Goal: Task Accomplishment & Management: Use online tool/utility

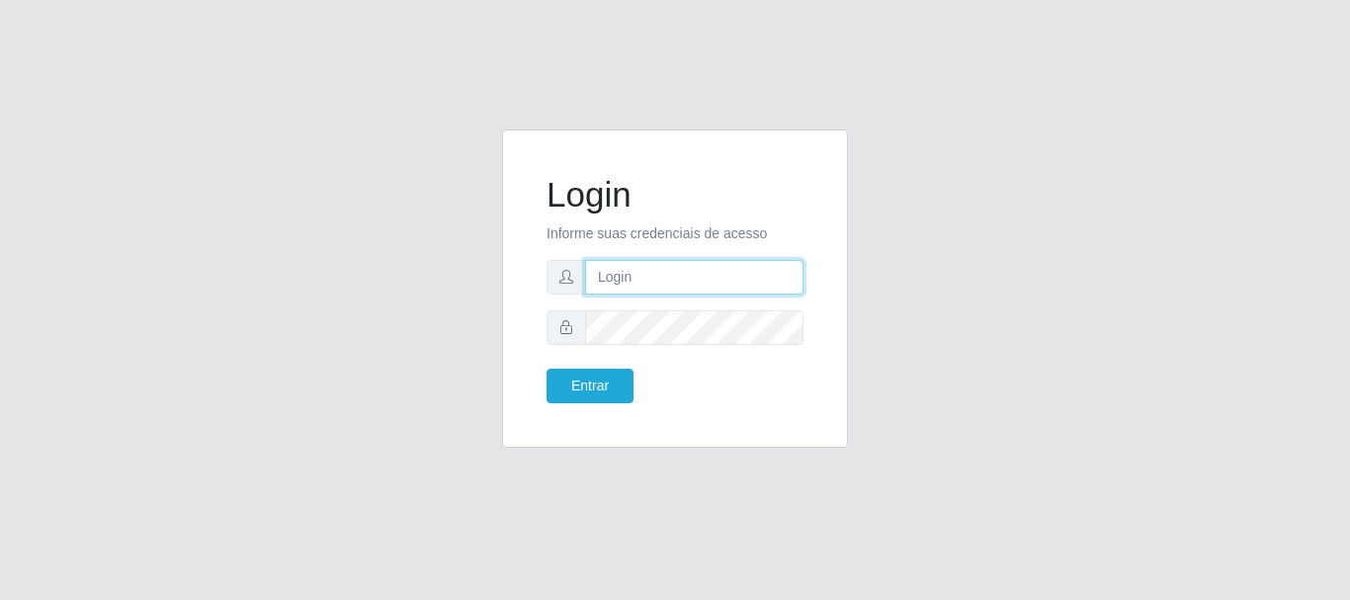
click at [640, 271] on input "text" at bounding box center [694, 277] width 218 height 35
type input "r"
type input "ritaiwof@B5"
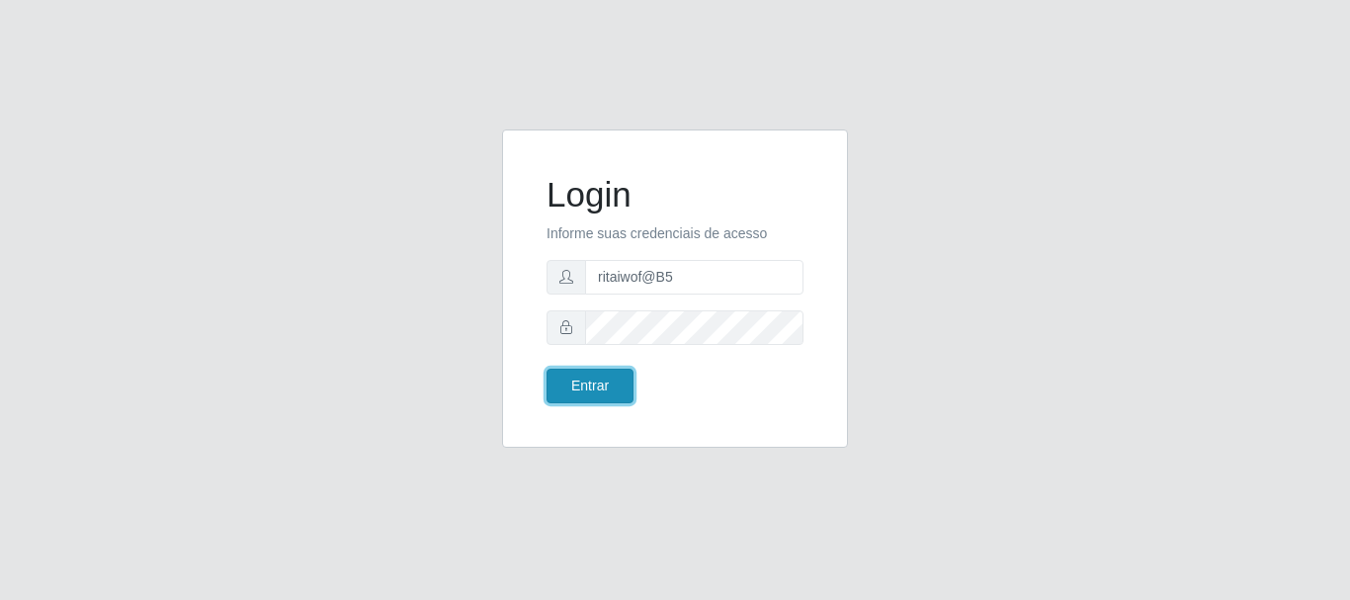
click at [610, 377] on button "Entrar" at bounding box center [590, 386] width 87 height 35
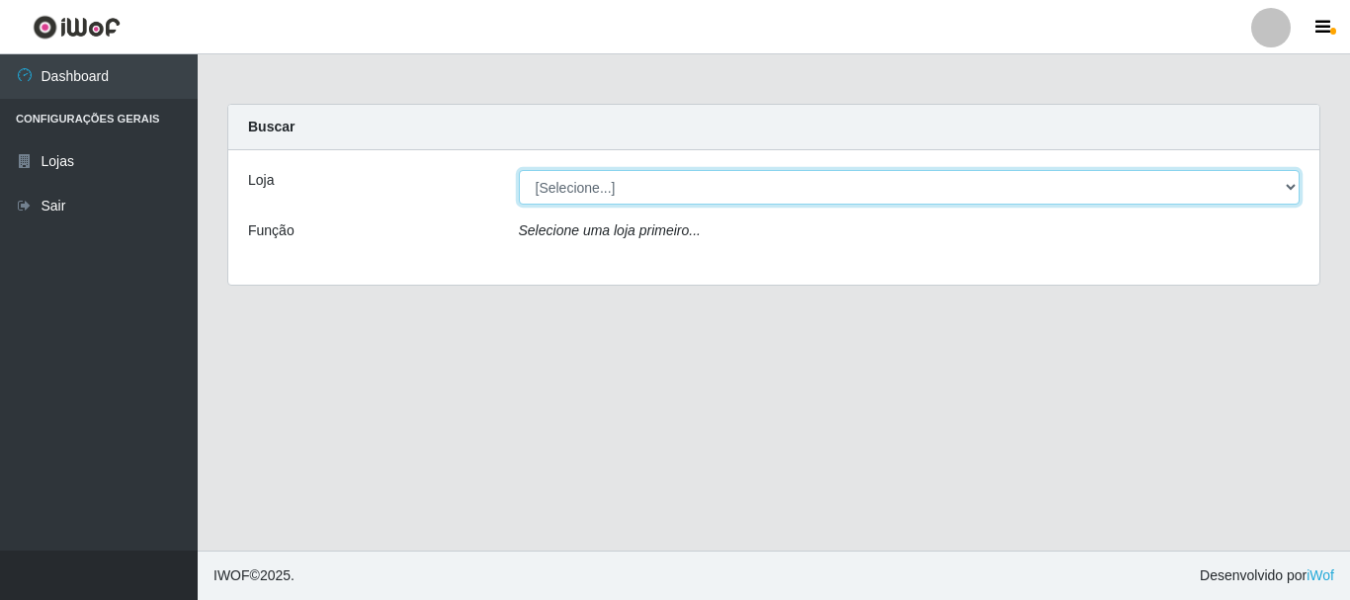
drag, startPoint x: 1282, startPoint y: 185, endPoint x: 1261, endPoint y: 204, distance: 28.7
click at [1282, 185] on select "[Selecione...] Bemais Supermercados - B5 Anatólia" at bounding box center [910, 187] width 782 height 35
select select "405"
click at [519, 170] on select "[Selecione...] Bemais Supermercados - B5 Anatólia" at bounding box center [910, 187] width 782 height 35
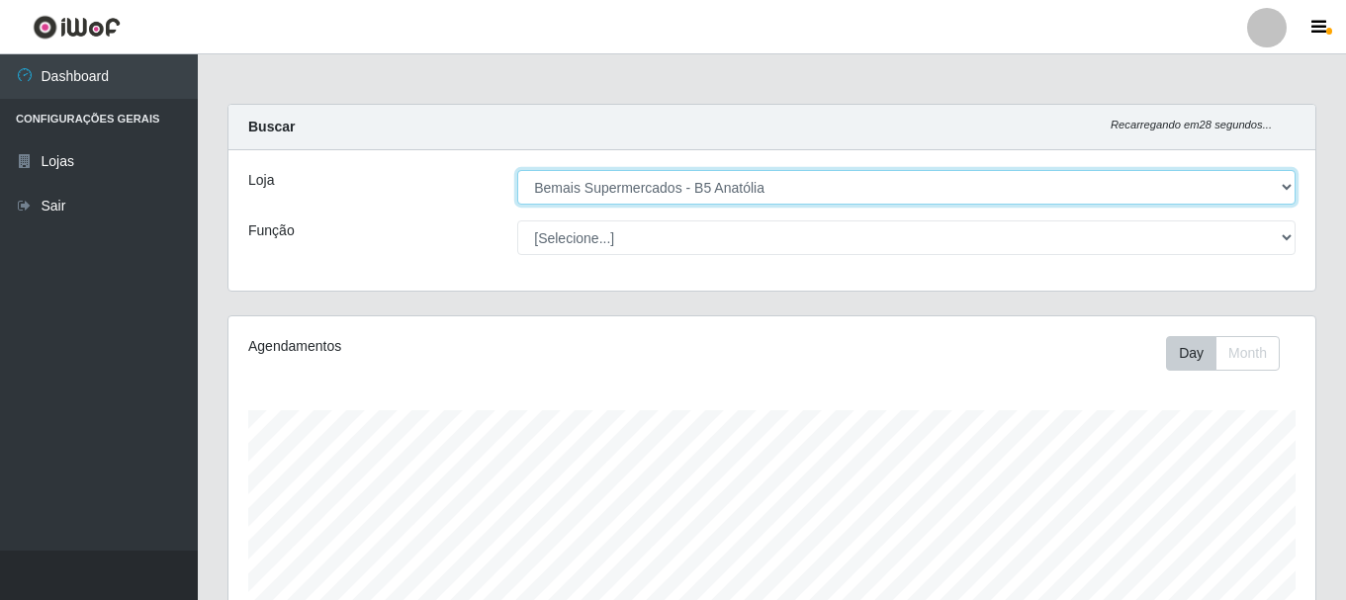
scroll to position [410, 1087]
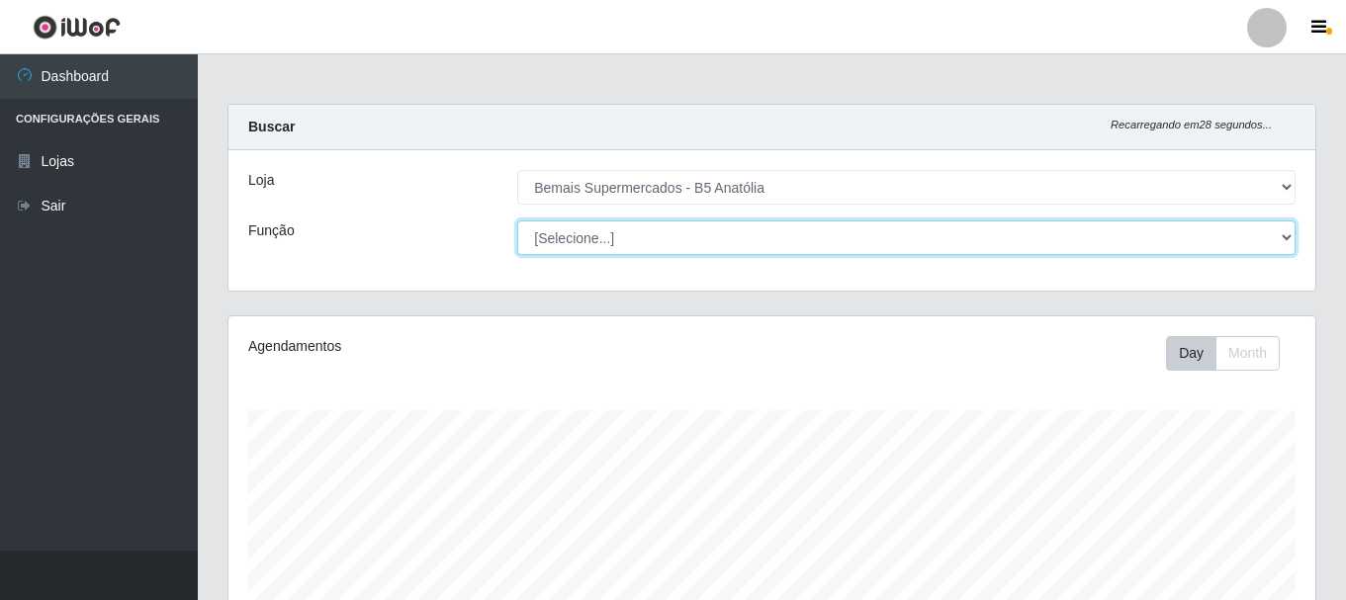
drag, startPoint x: 1281, startPoint y: 239, endPoint x: 1264, endPoint y: 246, distance: 18.2
click at [1282, 239] on select "[Selecione...] ASG ASG + ASG ++ Auxiliar de Estacionamento Auxiliar de Estacion…" at bounding box center [906, 237] width 778 height 35
select select "72"
click at [517, 220] on select "[Selecione...] ASG ASG + ASG ++ Auxiliar de Estacionamento Auxiliar de Estacion…" at bounding box center [906, 237] width 778 height 35
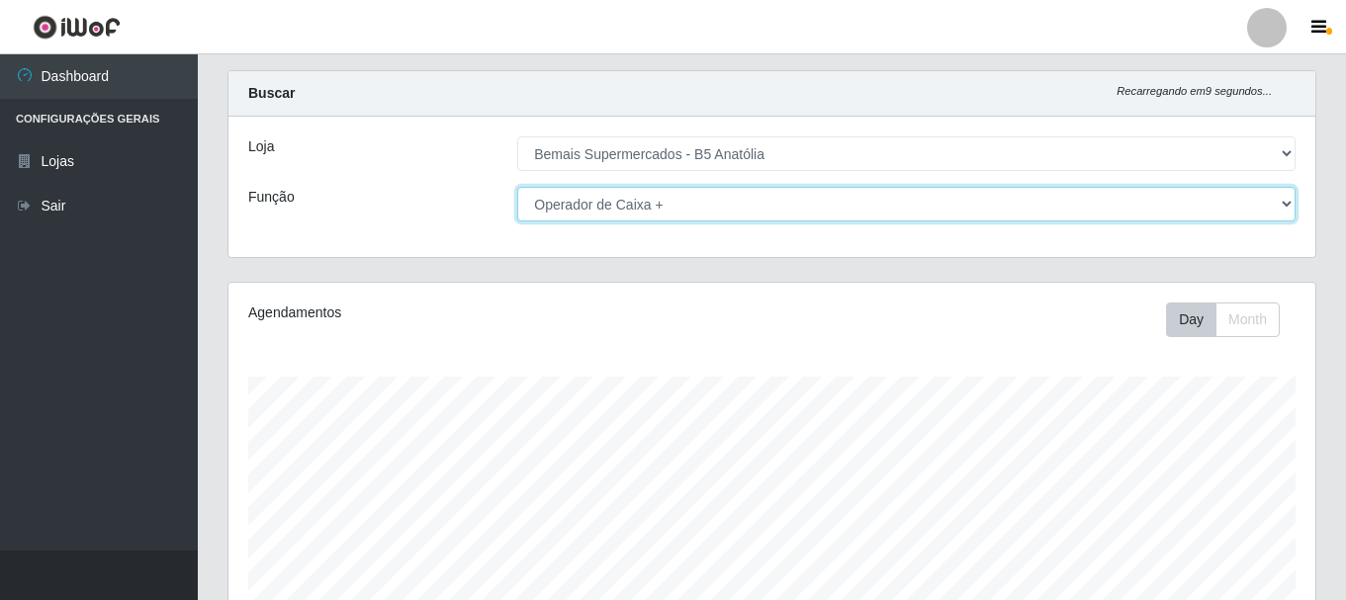
scroll to position [361, 0]
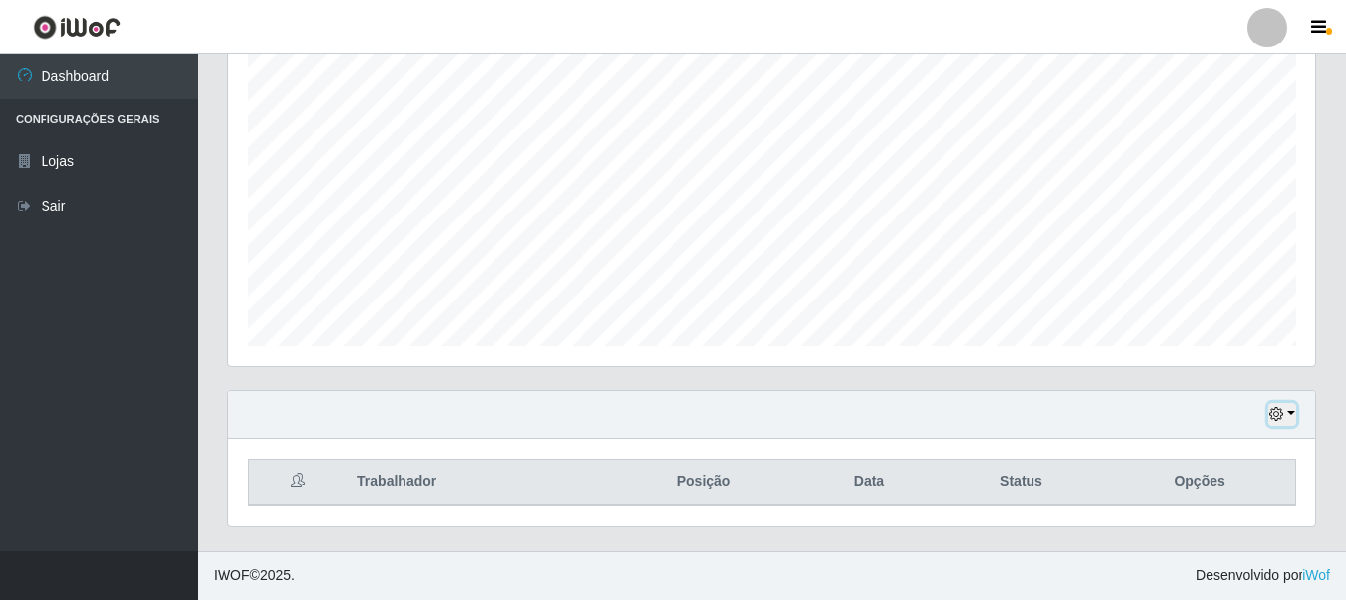
click at [1287, 419] on button "button" at bounding box center [1281, 414] width 28 height 23
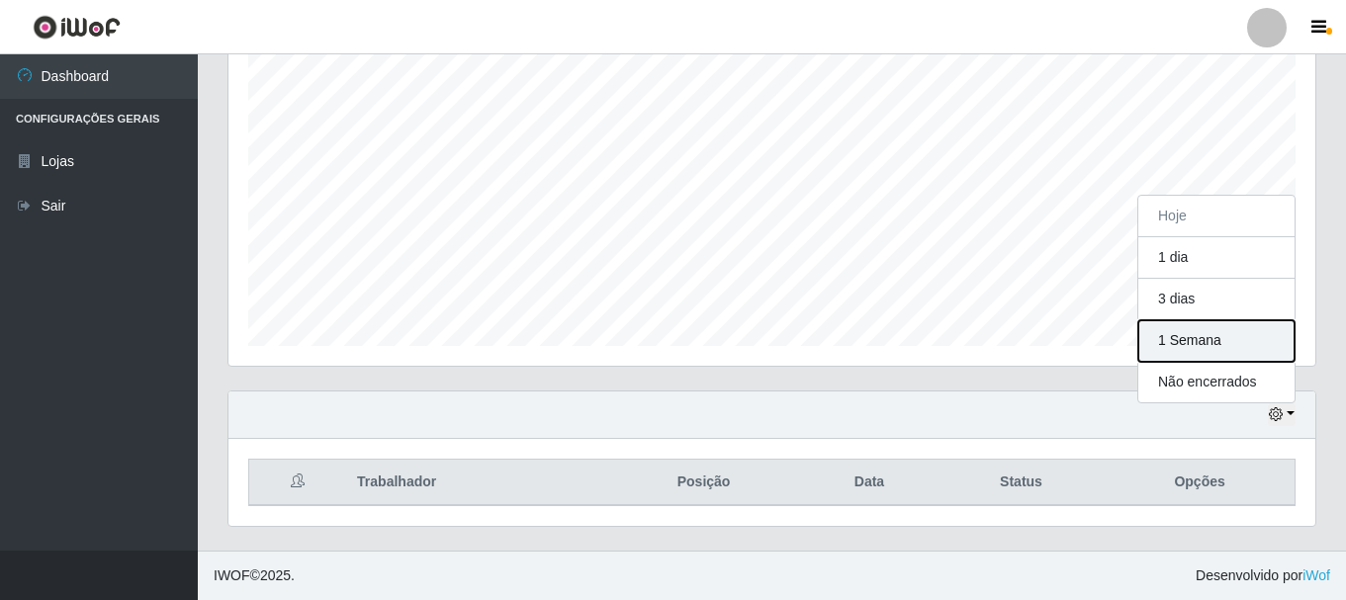
click at [1192, 342] on button "1 Semana" at bounding box center [1216, 341] width 156 height 42
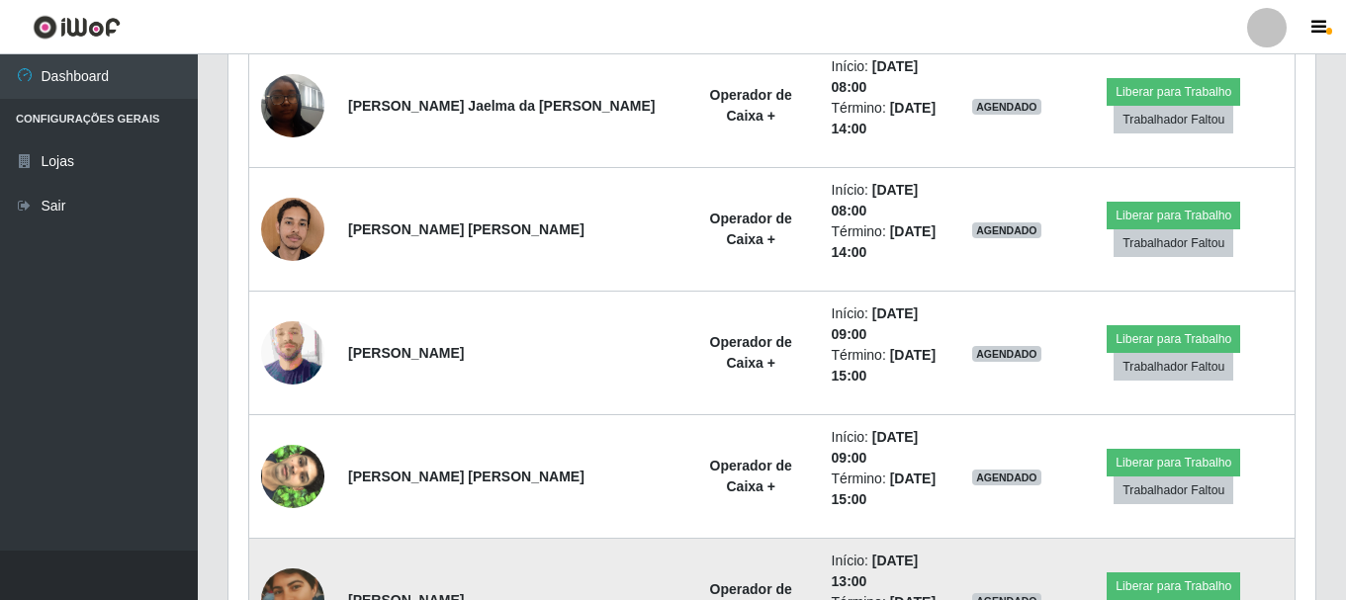
scroll to position [1053, 0]
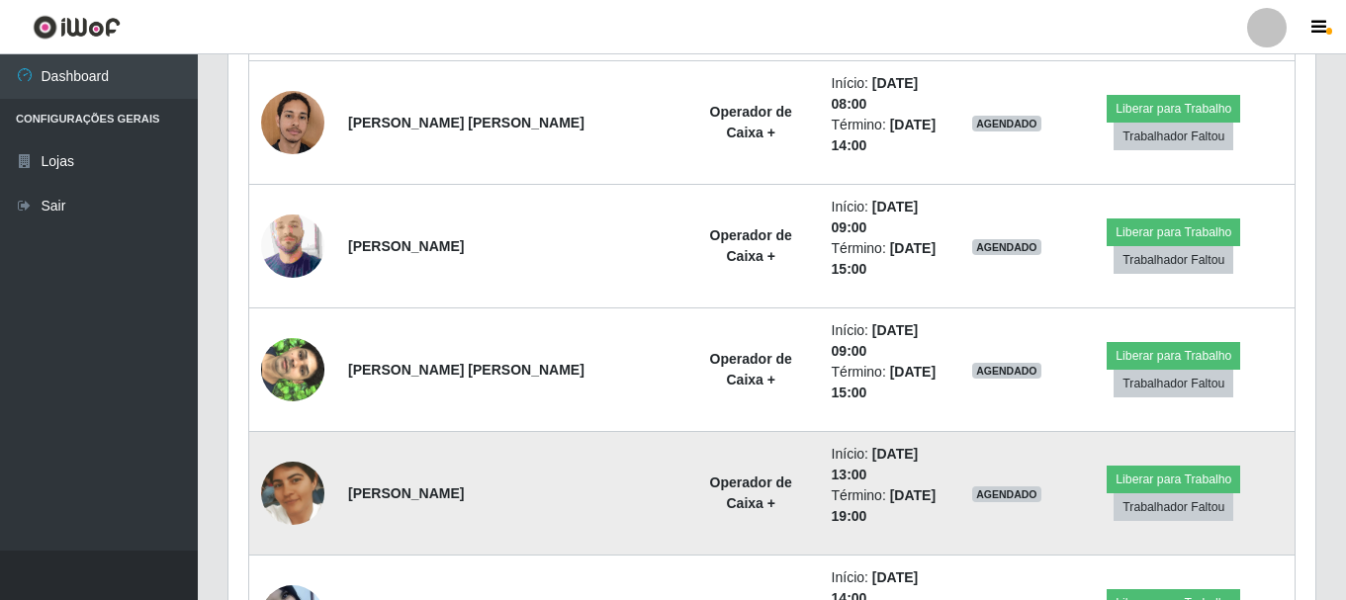
click at [311, 437] on img at bounding box center [292, 493] width 63 height 113
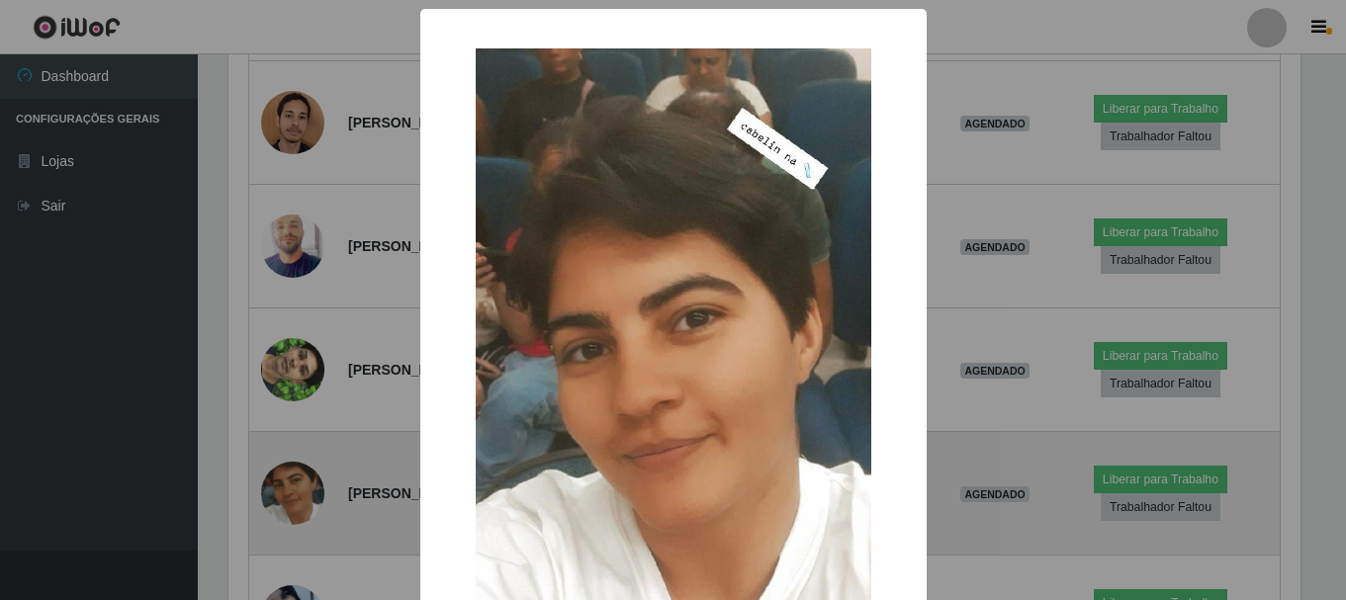
scroll to position [410, 1077]
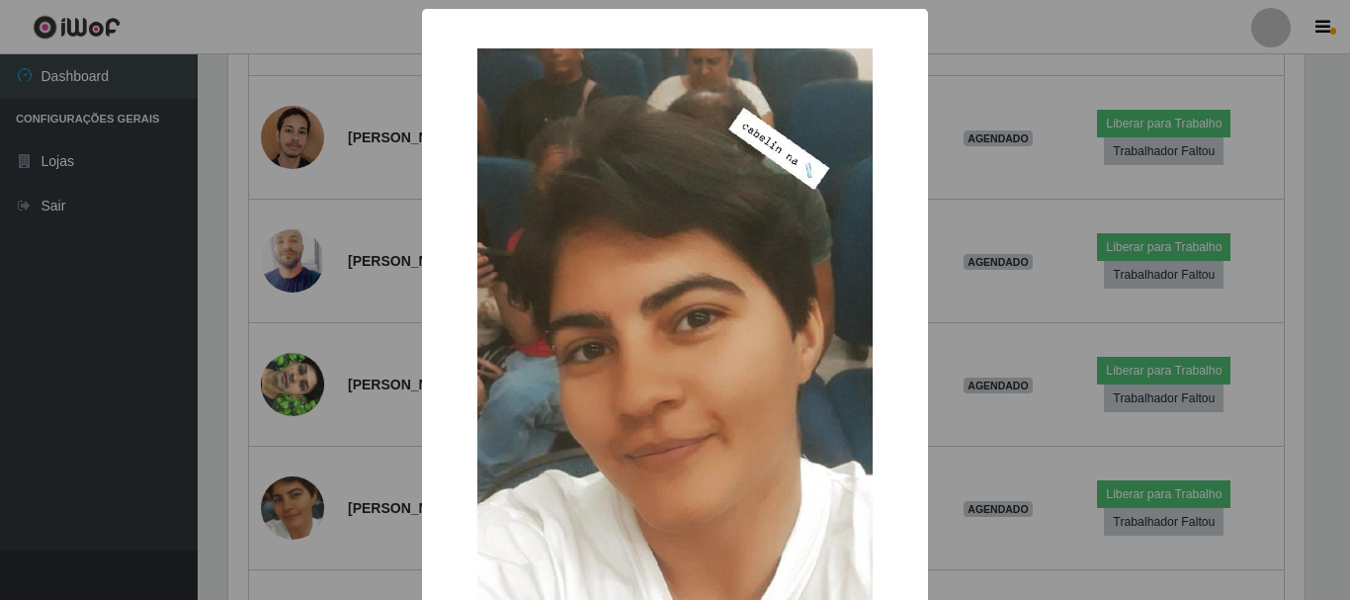
click at [960, 248] on div "× OK Cancel" at bounding box center [675, 300] width 1350 height 600
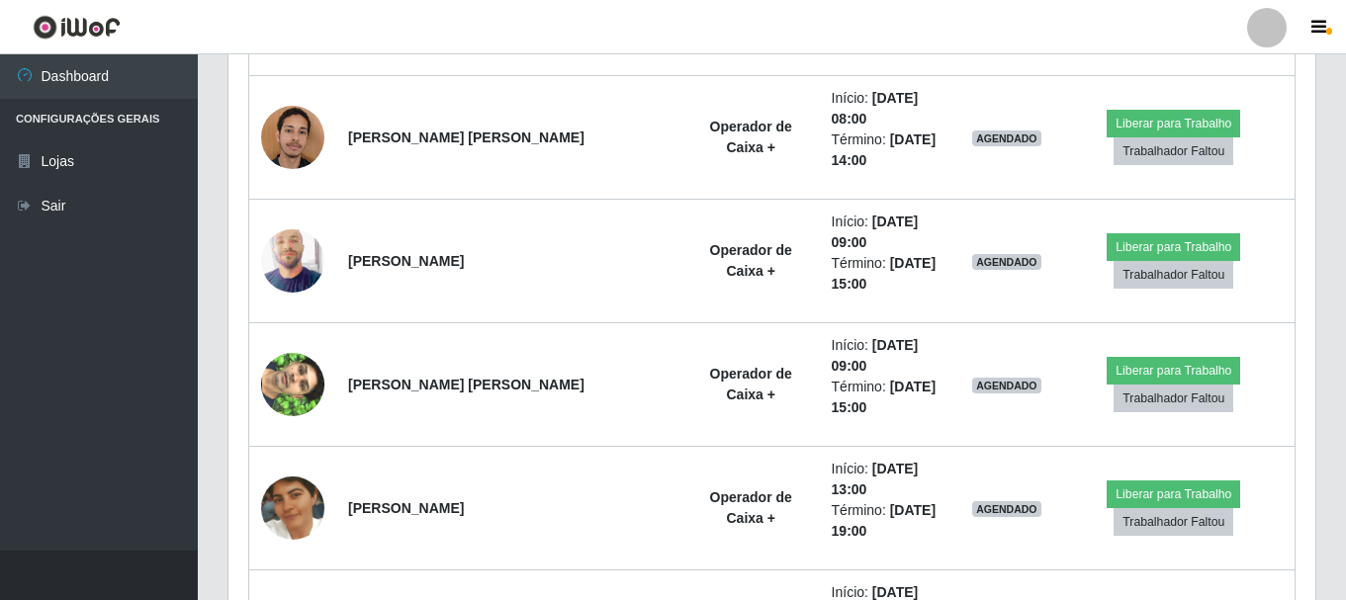
scroll to position [410, 1087]
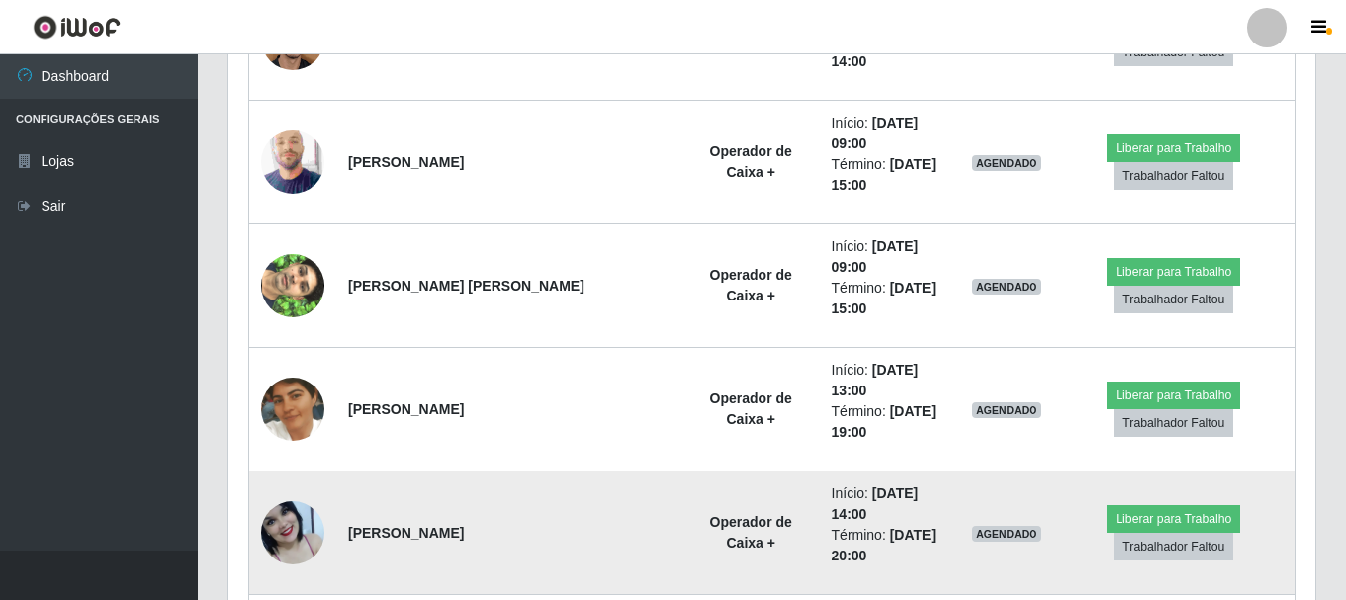
click at [304, 496] on img at bounding box center [292, 532] width 63 height 73
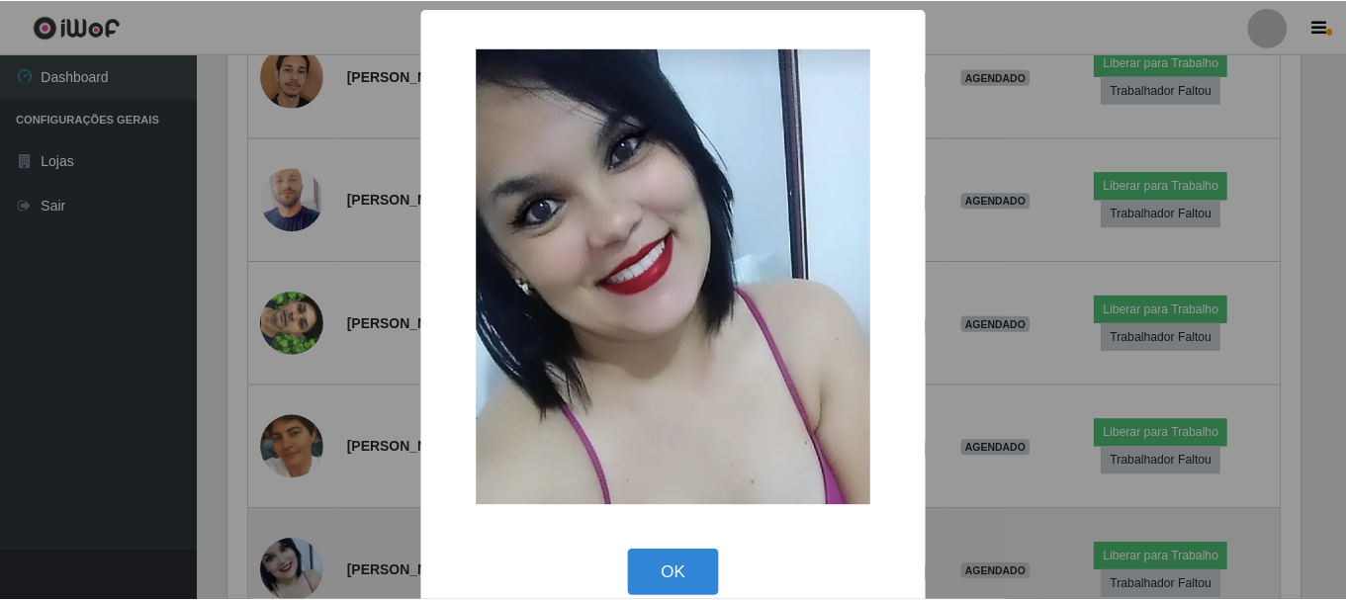
scroll to position [410, 1077]
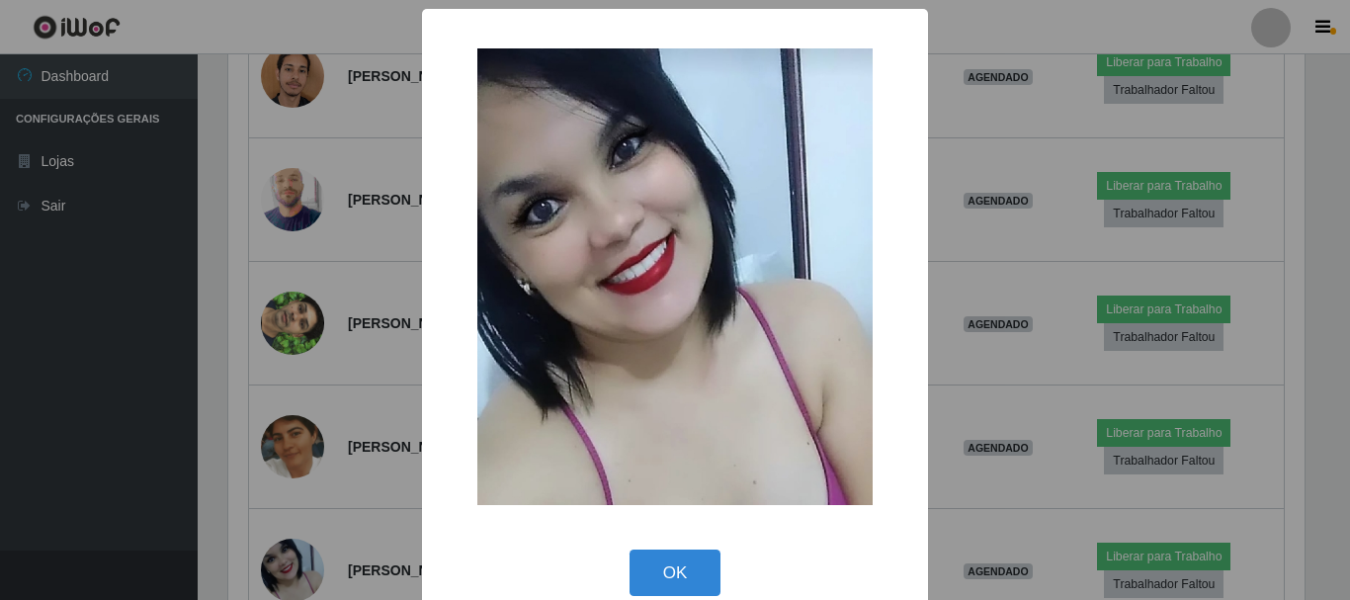
click at [1035, 280] on div "× OK Cancel" at bounding box center [675, 300] width 1350 height 600
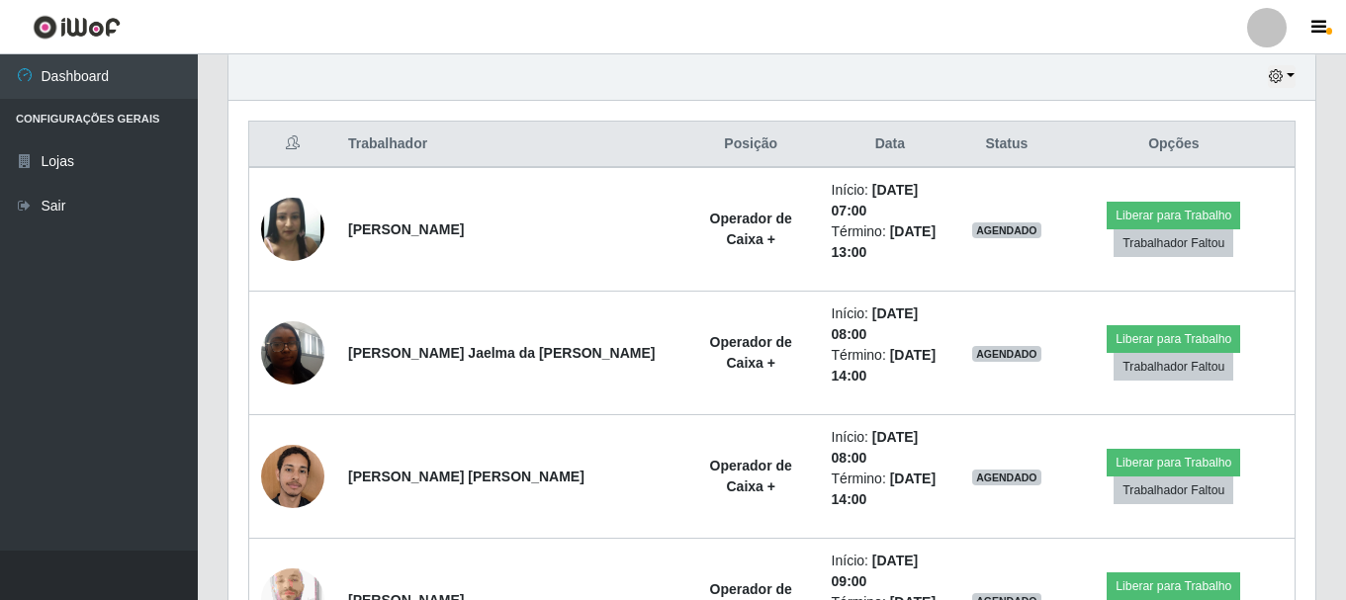
scroll to position [697, 0]
